Goal: Use online tool/utility

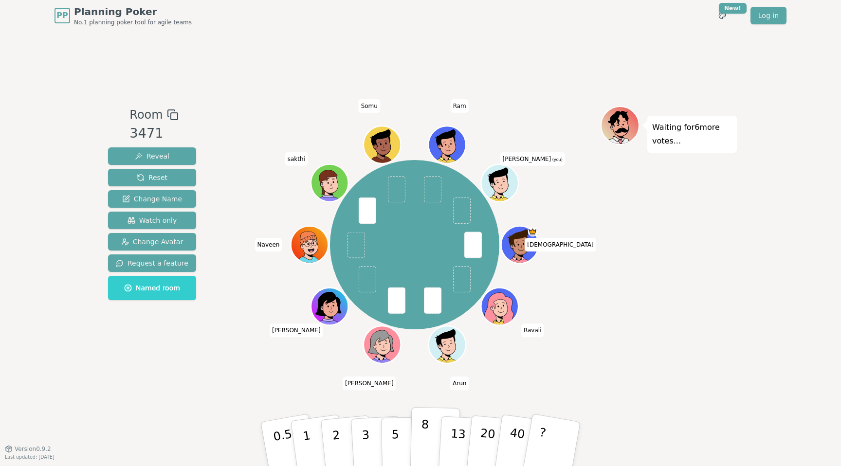
click at [423, 435] on p "8" at bounding box center [424, 444] width 8 height 53
click at [390, 444] on button "5" at bounding box center [406, 444] width 50 height 74
click at [391, 436] on button "5" at bounding box center [406, 444] width 50 height 74
click at [422, 439] on p "8" at bounding box center [424, 444] width 8 height 53
click at [437, 437] on button "8" at bounding box center [435, 444] width 50 height 74
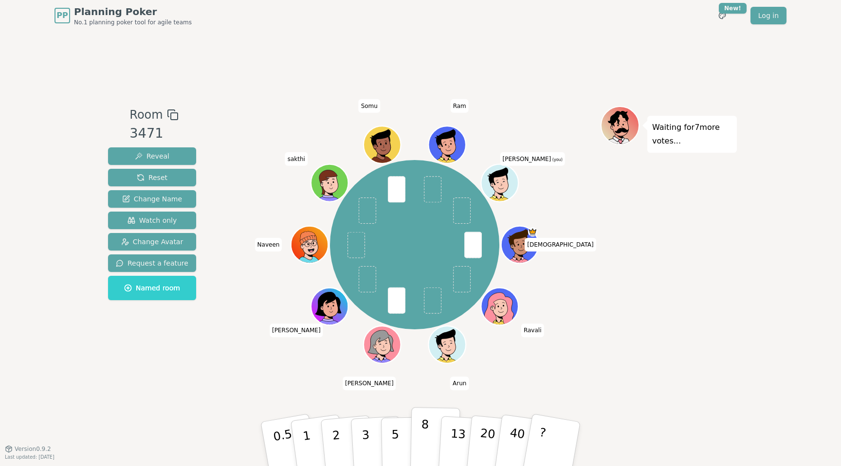
click at [425, 431] on p "8" at bounding box center [424, 444] width 8 height 53
click at [414, 441] on button "8" at bounding box center [435, 444] width 50 height 74
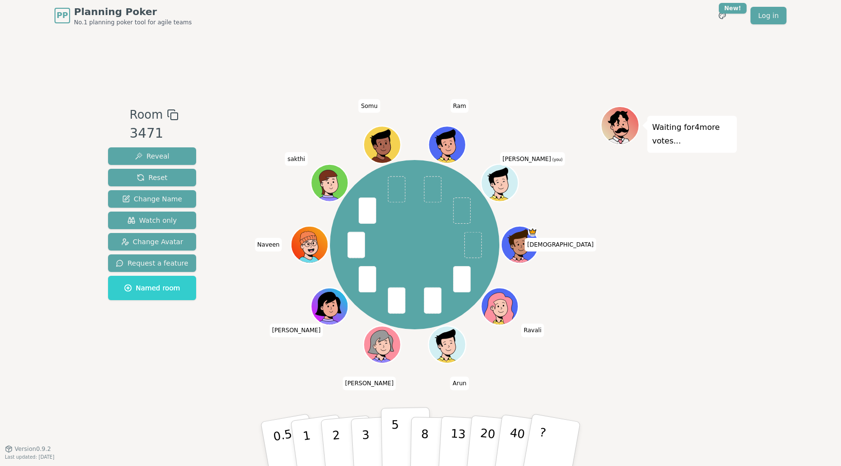
click at [391, 438] on button "5" at bounding box center [406, 444] width 50 height 74
click at [429, 435] on button "8" at bounding box center [435, 444] width 50 height 74
click at [429, 433] on button "8" at bounding box center [435, 444] width 50 height 74
click at [397, 439] on p "5" at bounding box center [395, 444] width 8 height 53
